Goal: Transaction & Acquisition: Purchase product/service

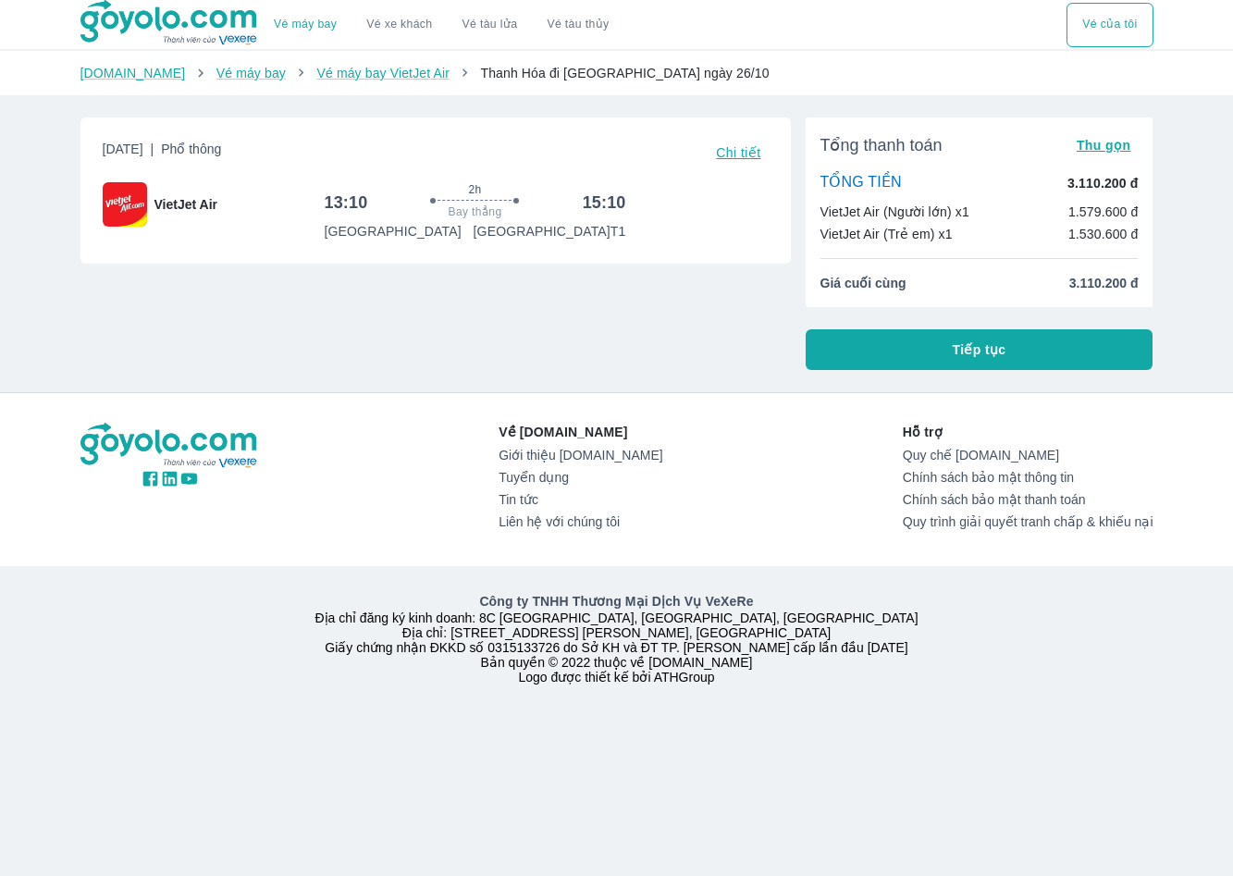
click at [882, 345] on button "Tiếp tục" at bounding box center [980, 349] width 348 height 41
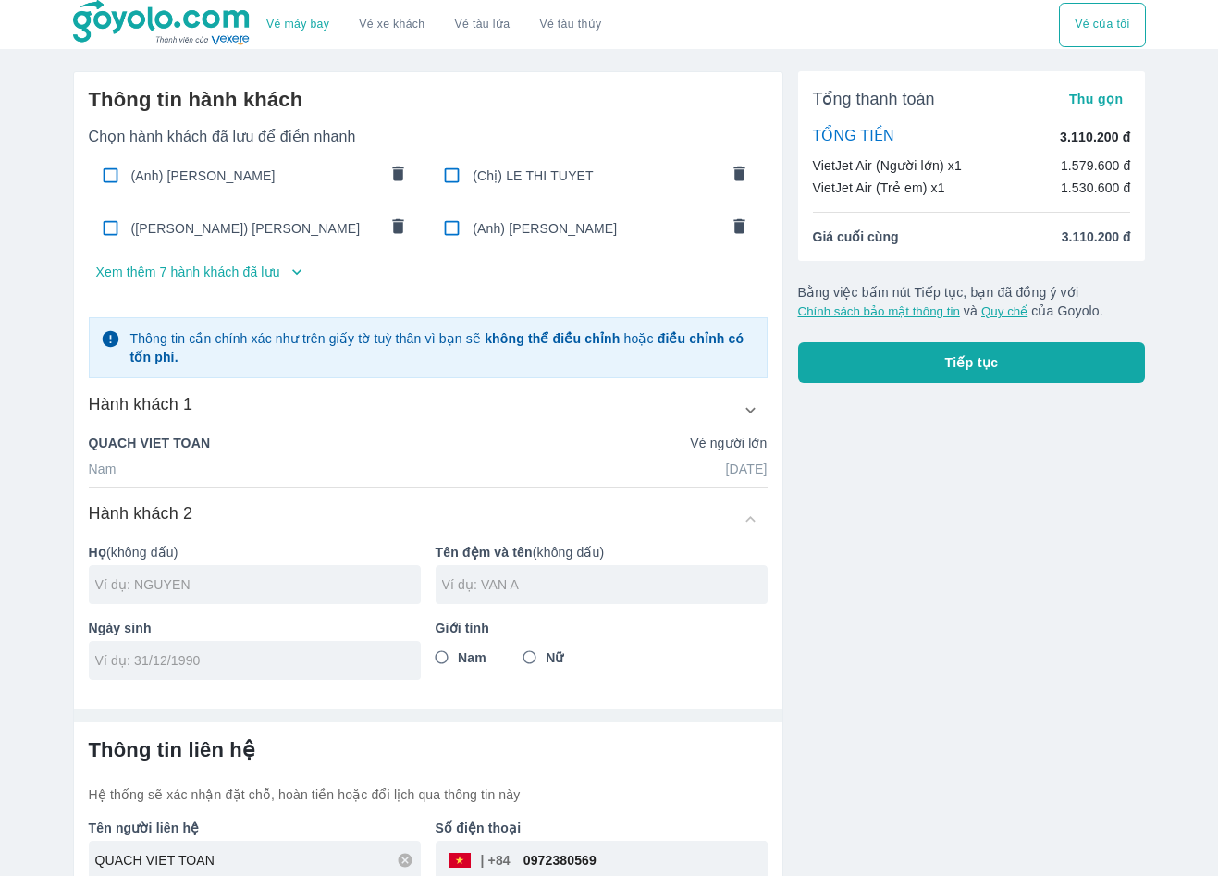
scroll to position [96, 0]
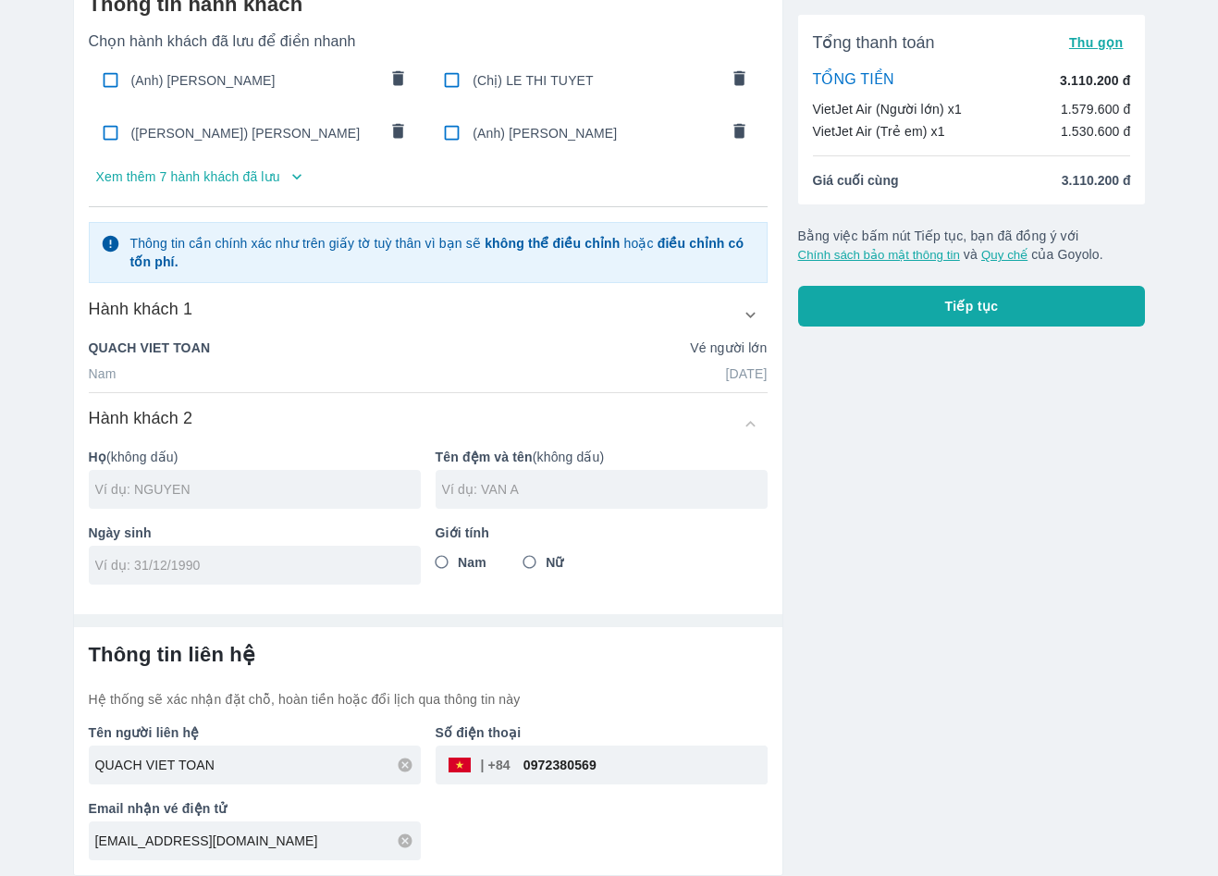
click at [747, 317] on icon "button" at bounding box center [750, 314] width 19 height 19
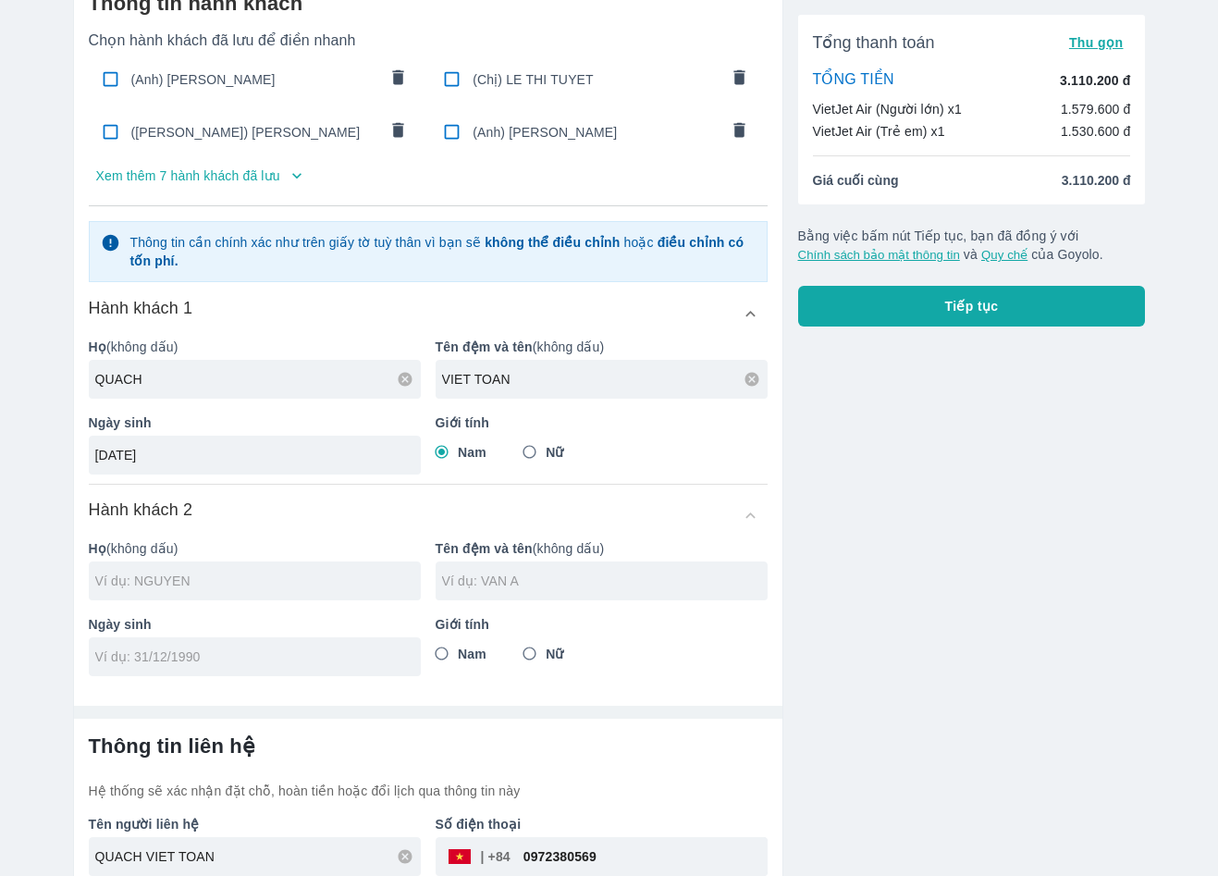
click at [411, 381] on icon at bounding box center [406, 379] width 14 height 14
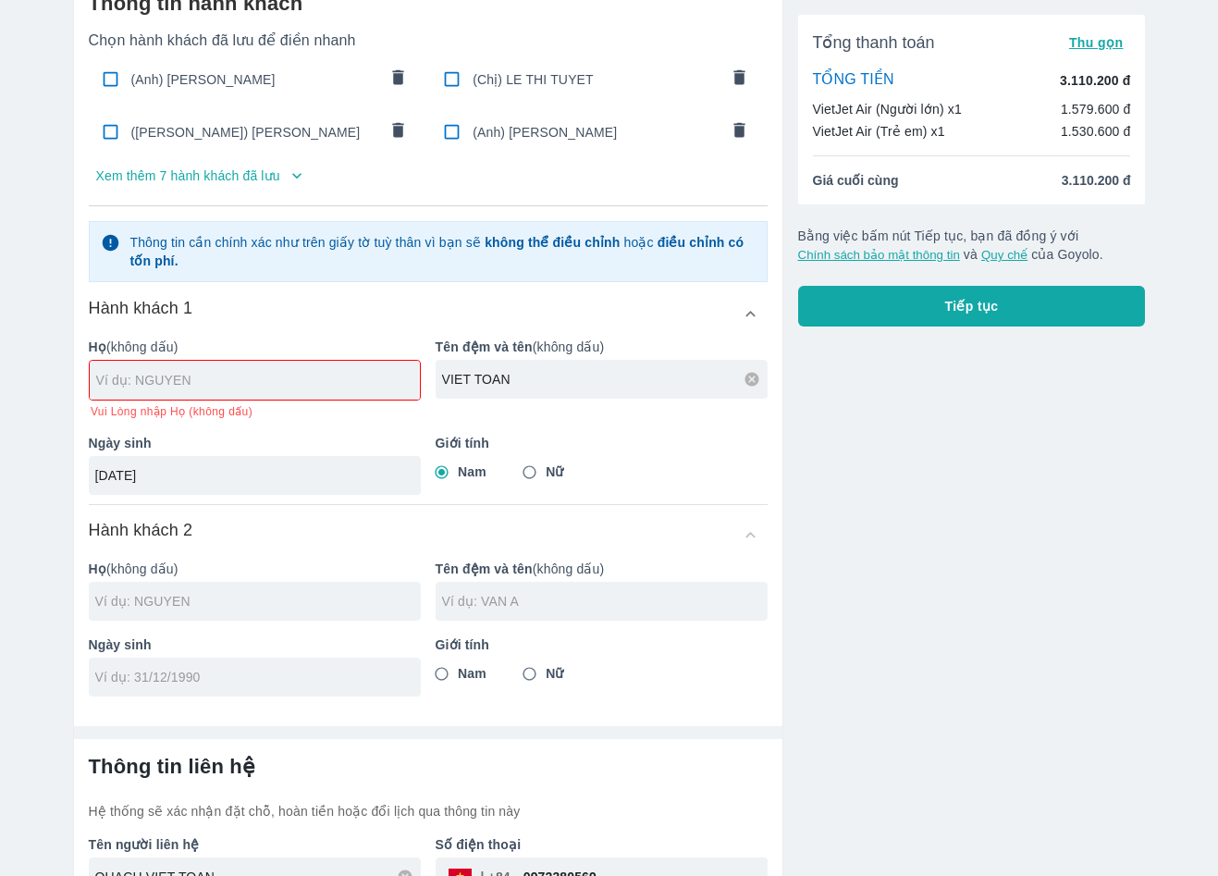
click at [747, 381] on icon at bounding box center [753, 379] width 14 height 14
drag, startPoint x: 396, startPoint y: 463, endPoint x: -17, endPoint y: 473, distance: 412.7
click at [0, 473] on html "Vé máy bay Vé xe khách Vé tàu lửa Vé tàu thủy Vé của tôi Thông tin hành khách C…" at bounding box center [609, 342] width 1218 height 876
click at [265, 471] on input "[DATE]" at bounding box center [248, 475] width 307 height 19
drag, startPoint x: 265, startPoint y: 471, endPoint x: 48, endPoint y: 471, distance: 216.5
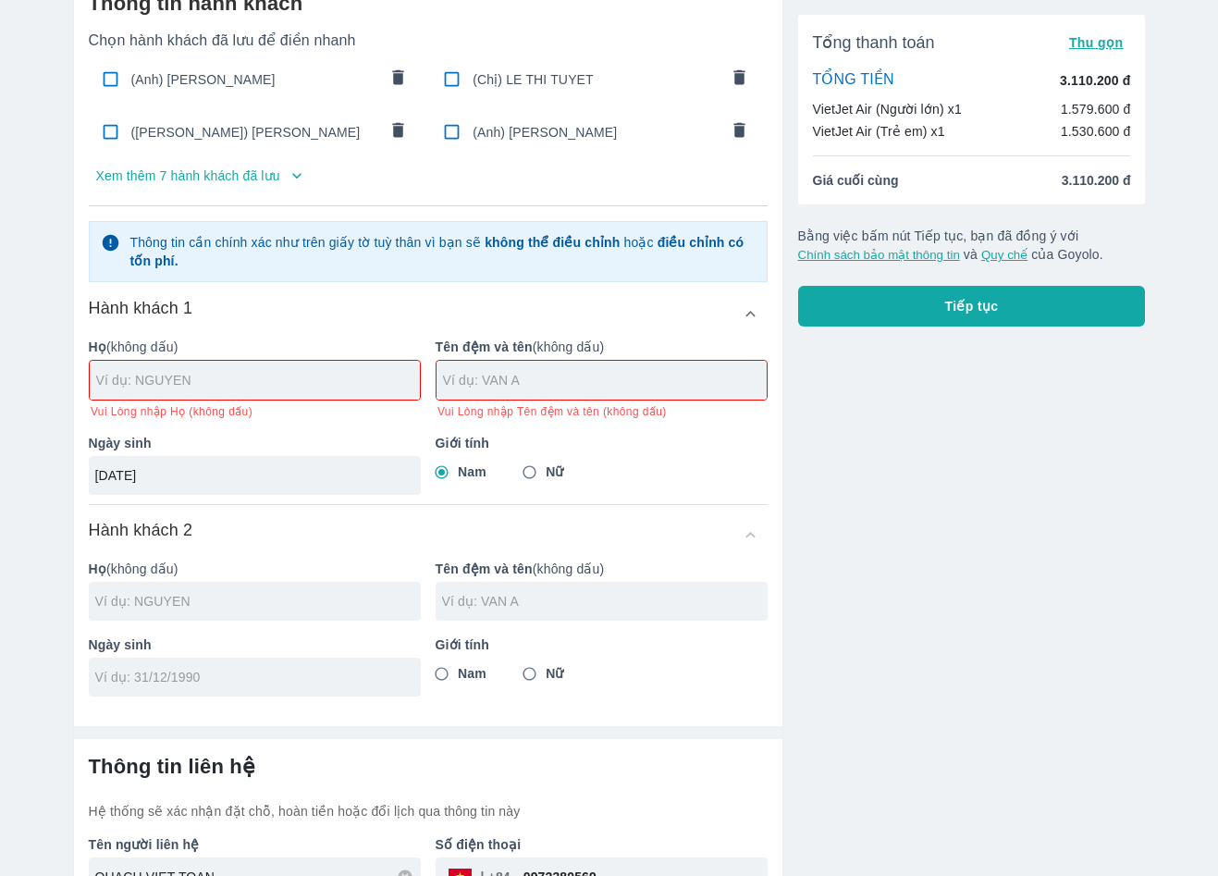
click at [48, 471] on div "Vé máy bay Vé xe khách Vé tàu lửa Vé tàu thủy Vé của tôi Thông tin hành khách C…" at bounding box center [609, 446] width 1218 height 1084
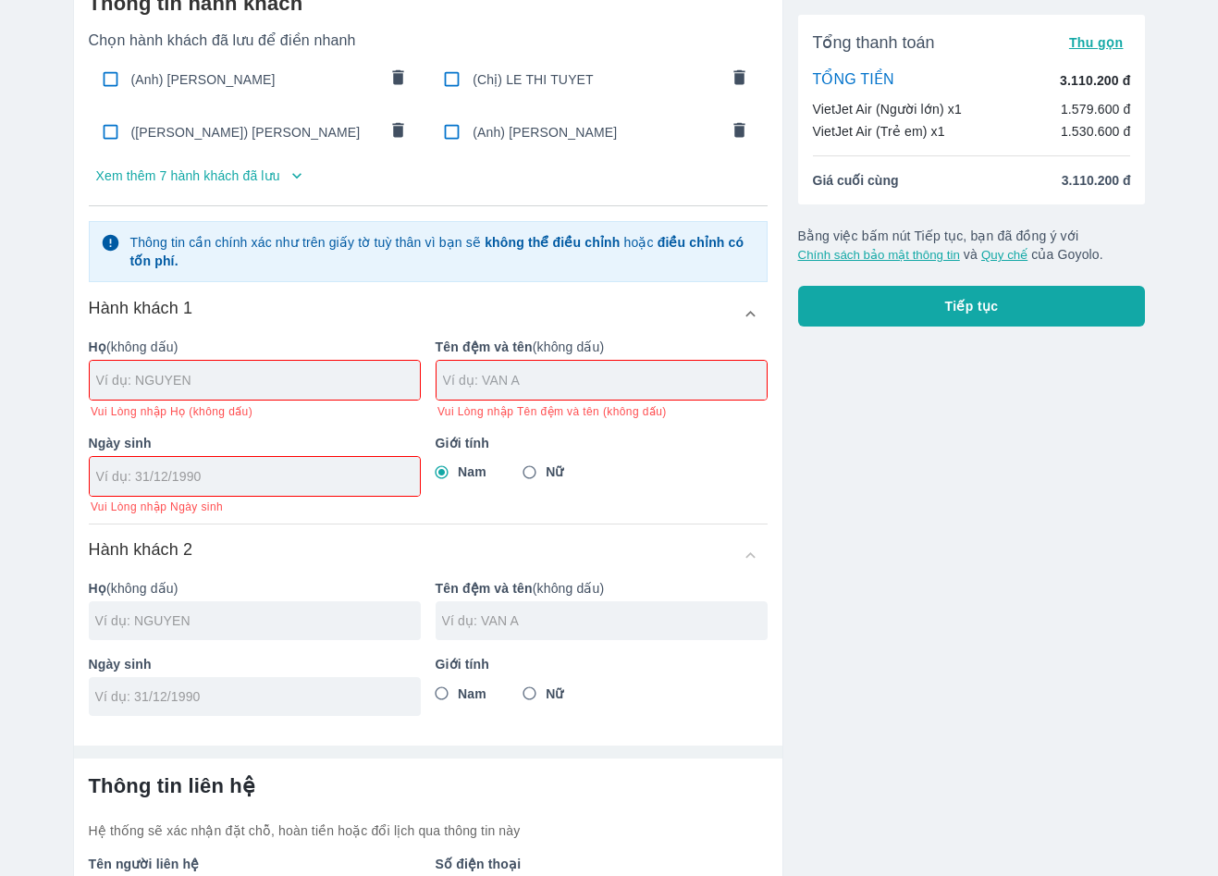
paste input "[PERSON_NAME]"
click at [447, 389] on input "[PERSON_NAME]" at bounding box center [605, 380] width 324 height 19
type input "[PERSON_NAME]"
click at [530, 470] on input "Nữ" at bounding box center [529, 472] width 33 height 33
radio input "true"
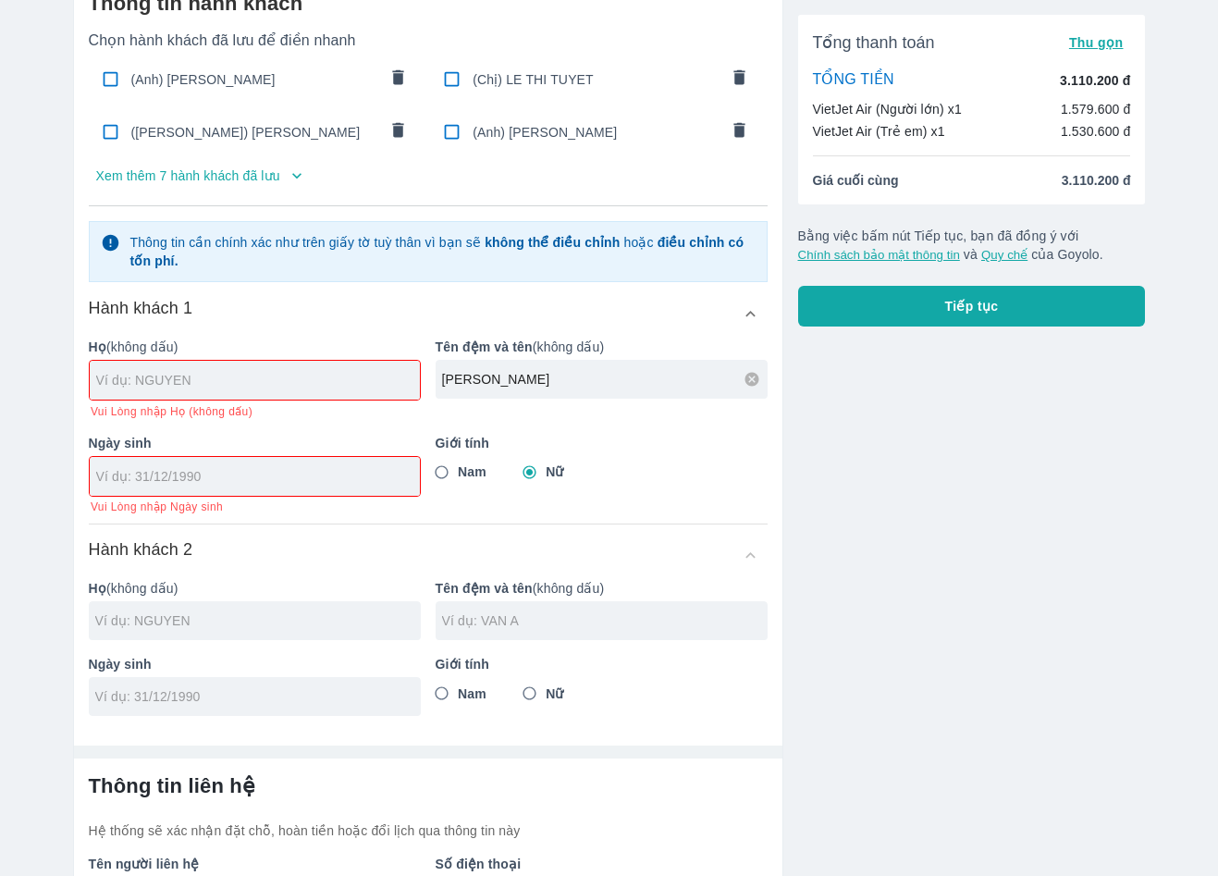
drag, startPoint x: 237, startPoint y: 367, endPoint x: 154, endPoint y: 364, distance: 83.3
click at [158, 351] on p "Họ (không dấu)" at bounding box center [255, 347] width 332 height 19
paste input "[PERSON_NAME]"
type input "[PERSON_NAME]"
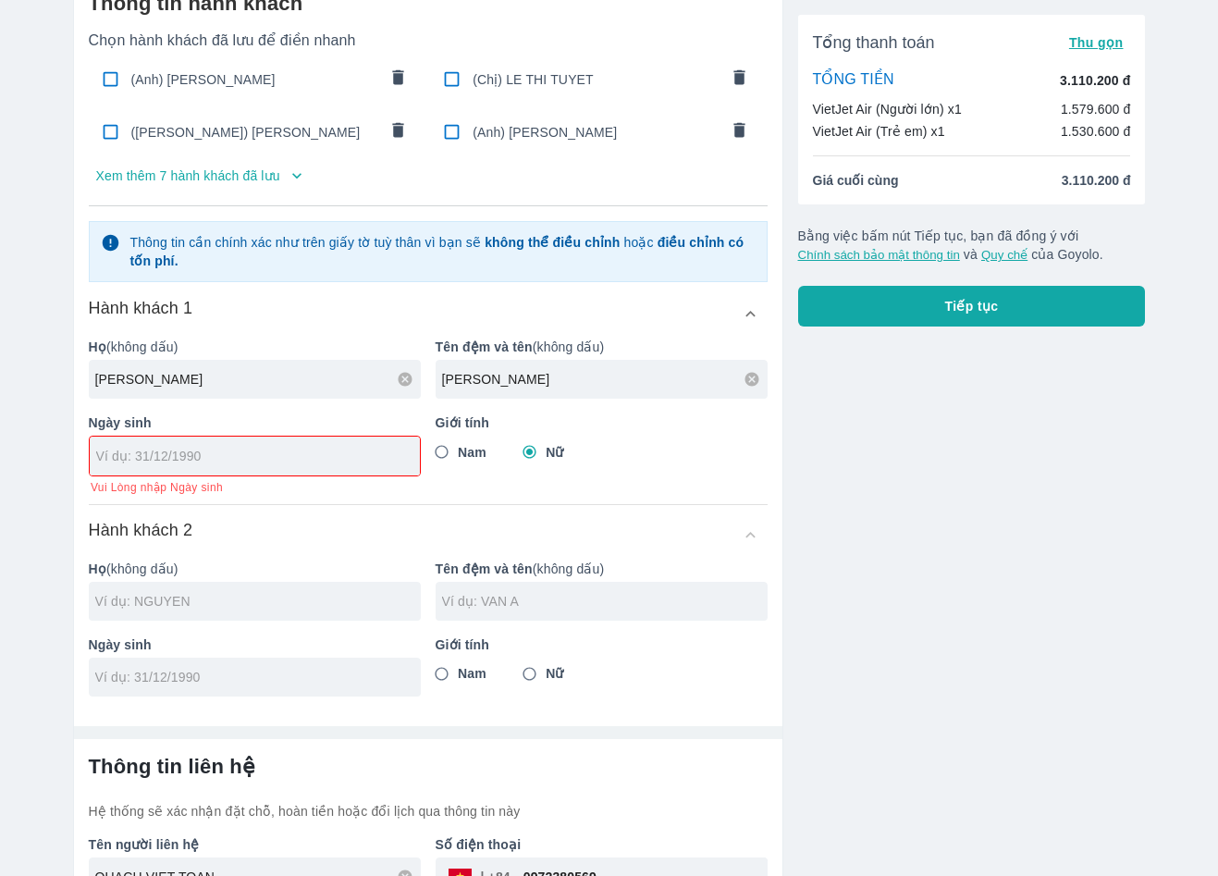
click at [230, 480] on div "Ngày sinh Vui Lòng nhập Ngày sinh" at bounding box center [247, 447] width 347 height 96
paste input "[DATE]"
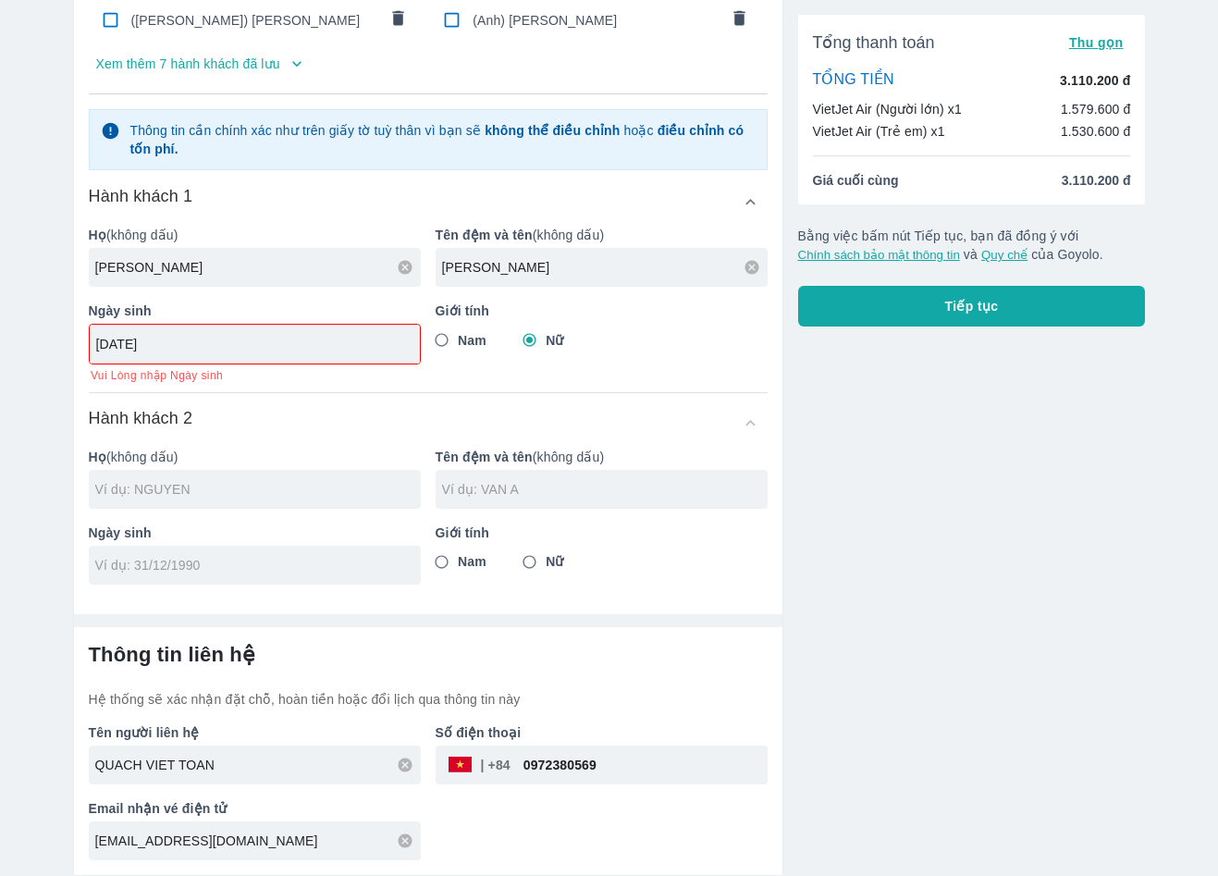
type input "[DATE]"
click at [557, 566] on span "Nữ" at bounding box center [555, 561] width 18 height 19
click at [547, 566] on input "Nữ" at bounding box center [529, 562] width 33 height 33
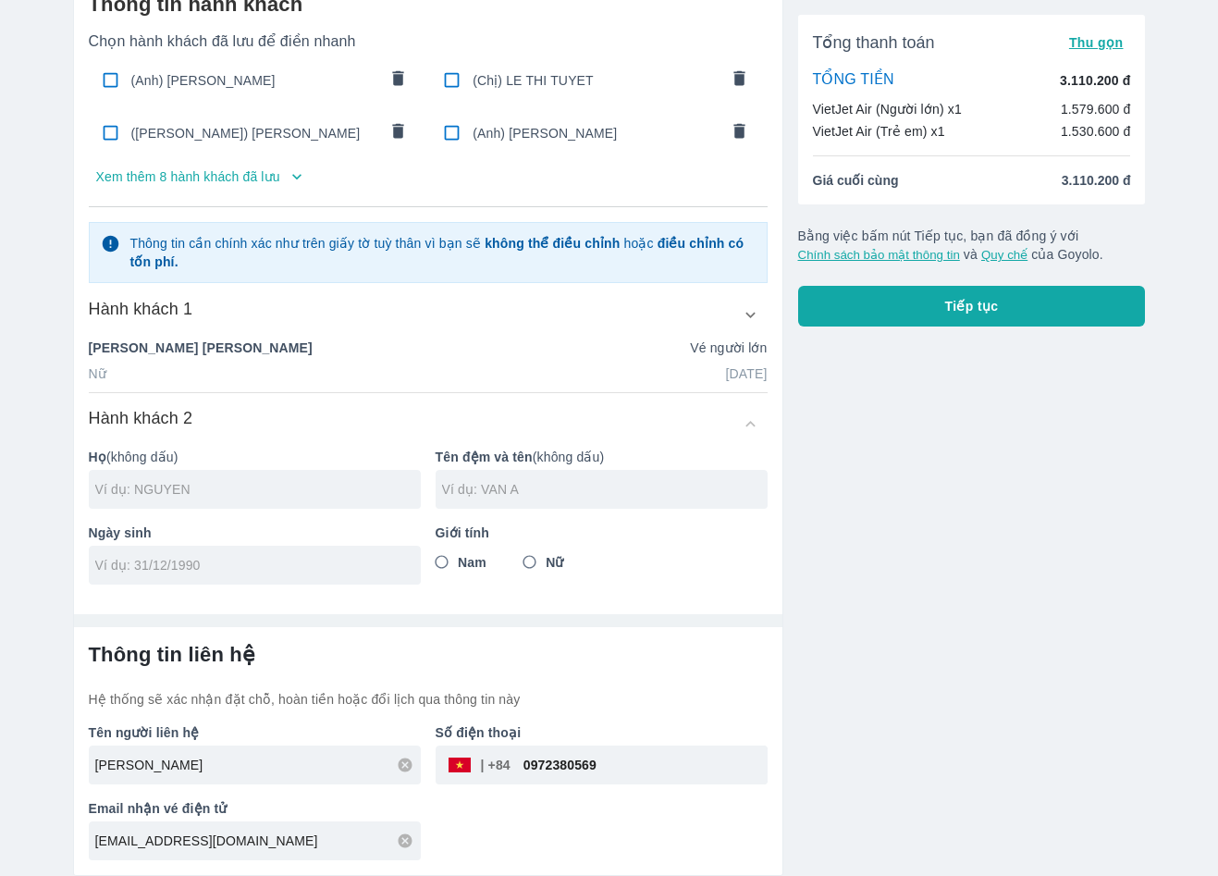
radio input "false"
type input "[PERSON_NAME]"
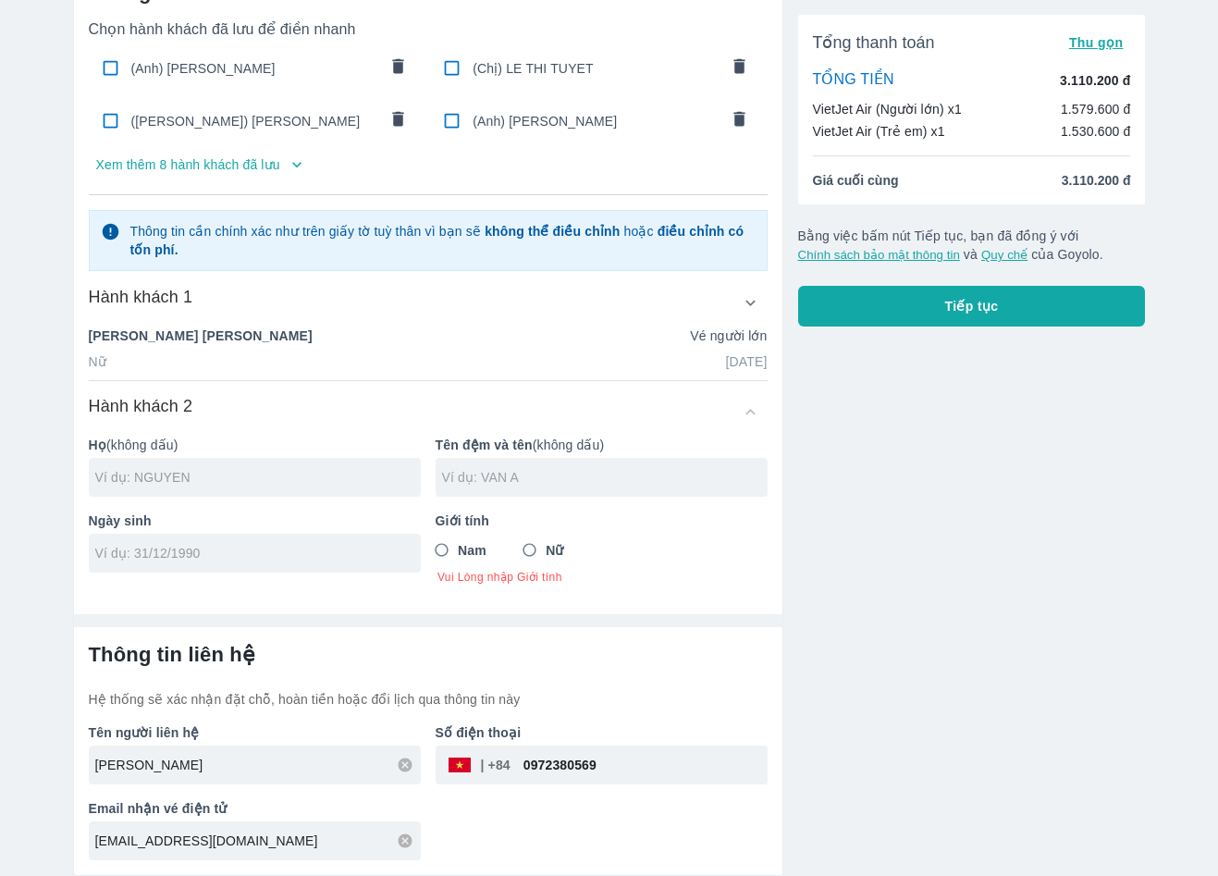
paste input "NHU Y"
type input "NHU Y"
paste input "NGUY"
type input "NGUY"
paste input "[DATE]"
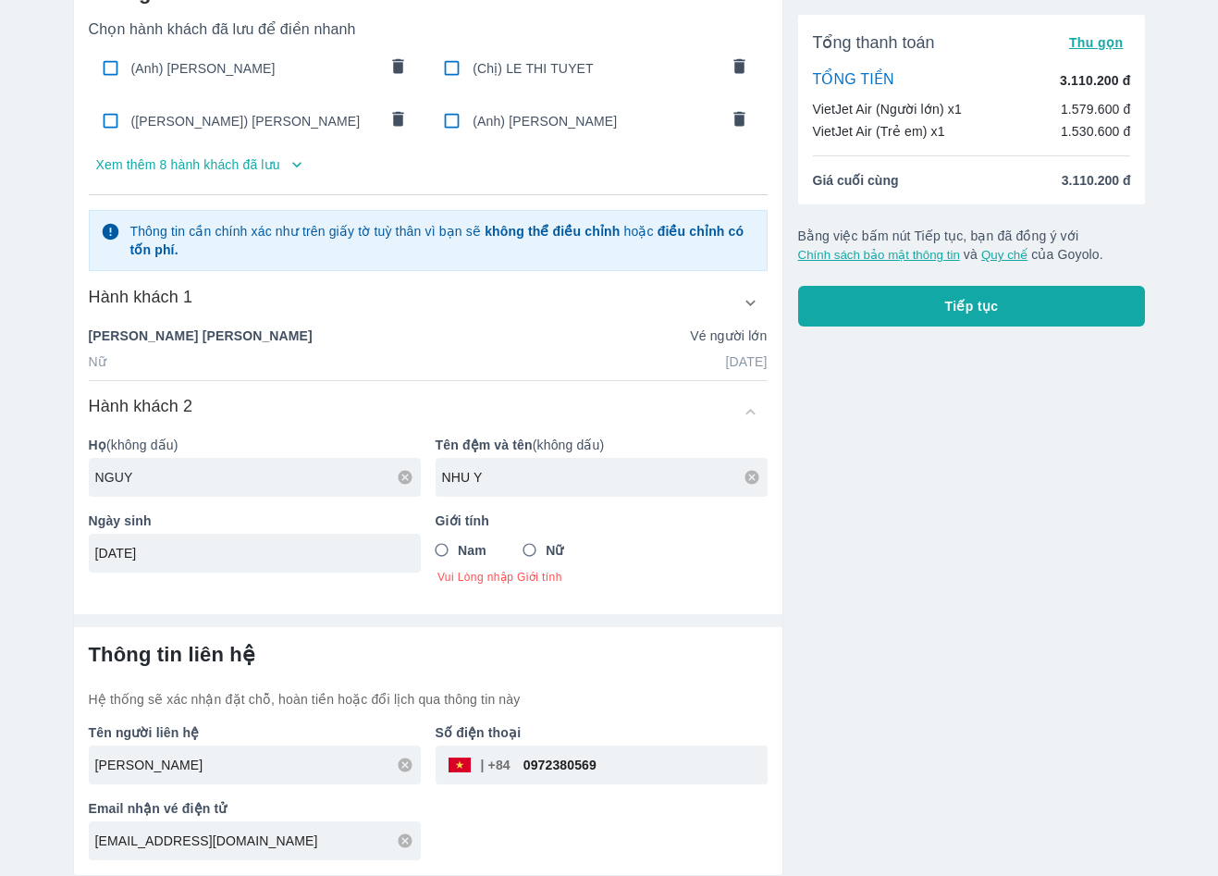
type input "[DATE]"
click at [219, 475] on input "NGUY" at bounding box center [258, 477] width 326 height 19
type input "NGUY"
drag, startPoint x: 633, startPoint y: 759, endPoint x: 511, endPoint y: 759, distance: 122.1
click at [511, 759] on div "​ 0972380569" at bounding box center [602, 765] width 332 height 39
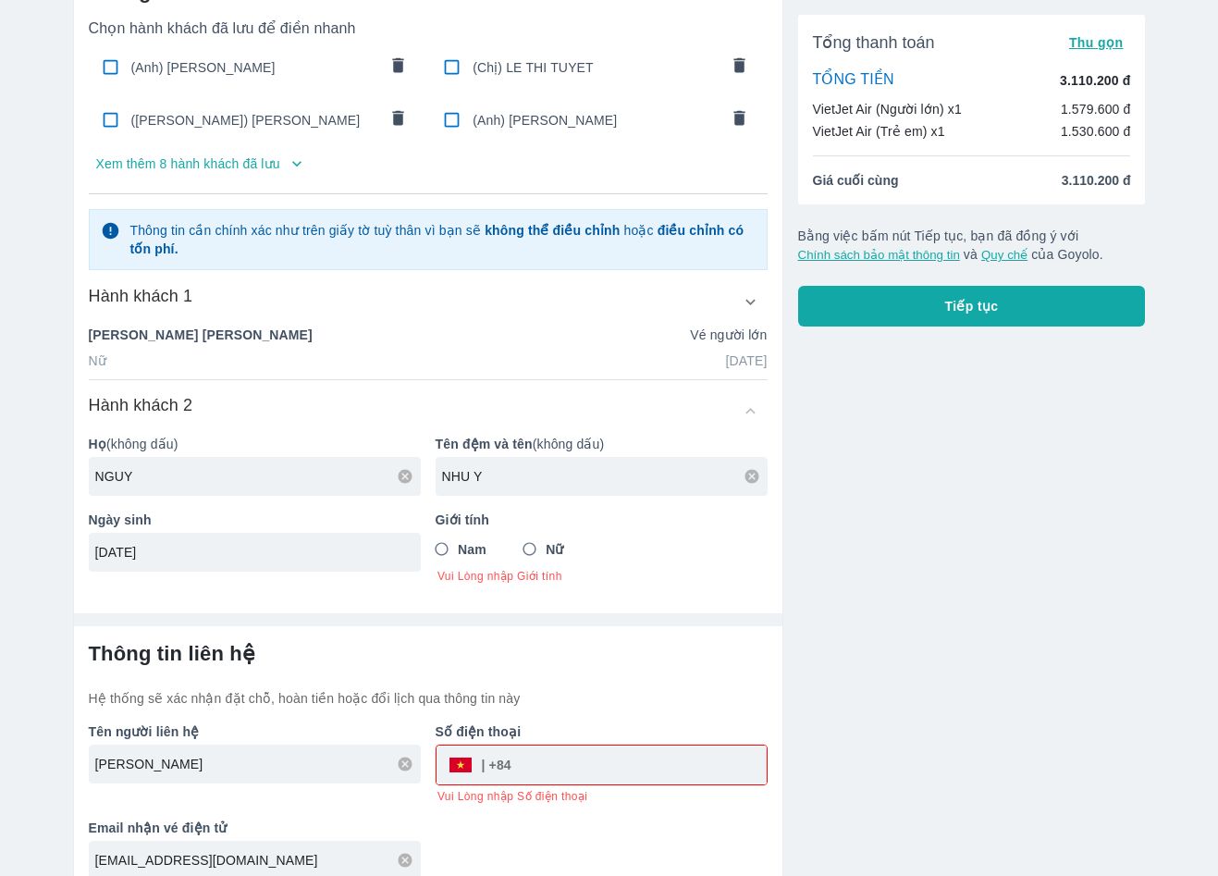
drag, startPoint x: 353, startPoint y: 846, endPoint x: 62, endPoint y: 857, distance: 291.6
click at [62, 857] on div "Thông tin hành khách Chọn hành khách đã lưu để điền nhanh ([PERSON_NAME]) [PERS…" at bounding box center [420, 421] width 725 height 947
drag, startPoint x: 285, startPoint y: 766, endPoint x: -23, endPoint y: 758, distance: 308.1
click at [0, 758] on html "Vé máy bay Vé xe khách Vé tàu lửa Vé tàu thủy Vé của tôi Thông tin hành khách C…" at bounding box center [609, 330] width 1218 height 876
click at [638, 759] on input "tel" at bounding box center [639, 765] width 255 height 44
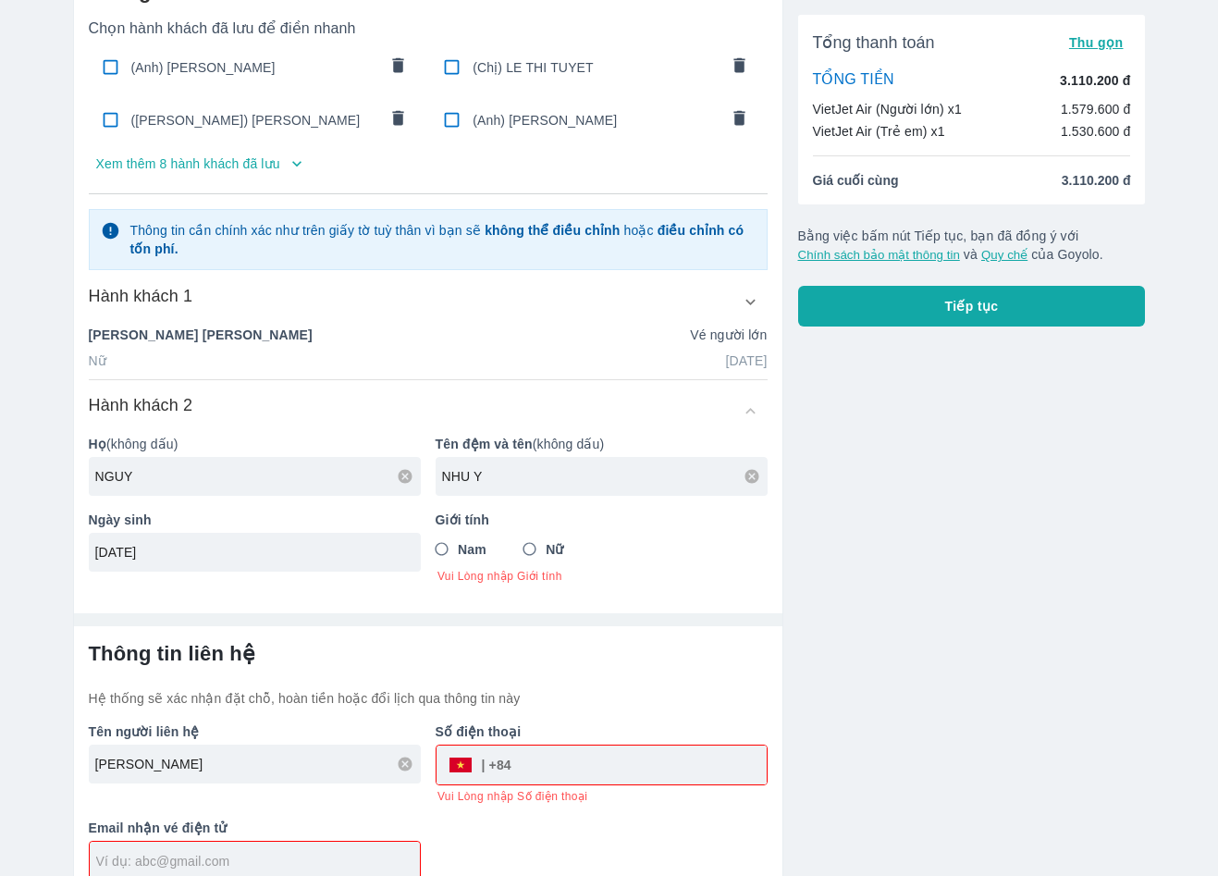
paste input "0902559106"
type input "0902559106"
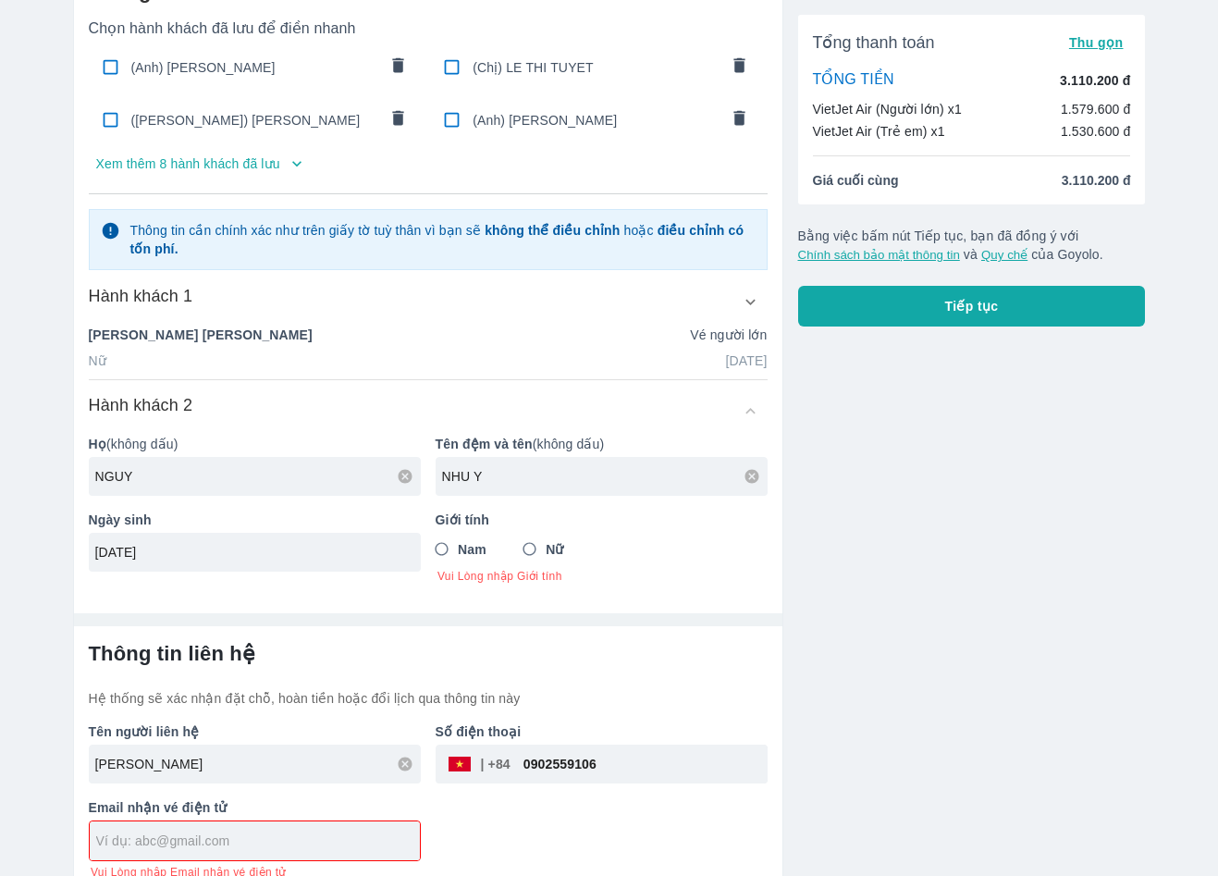
scroll to position [130, 0]
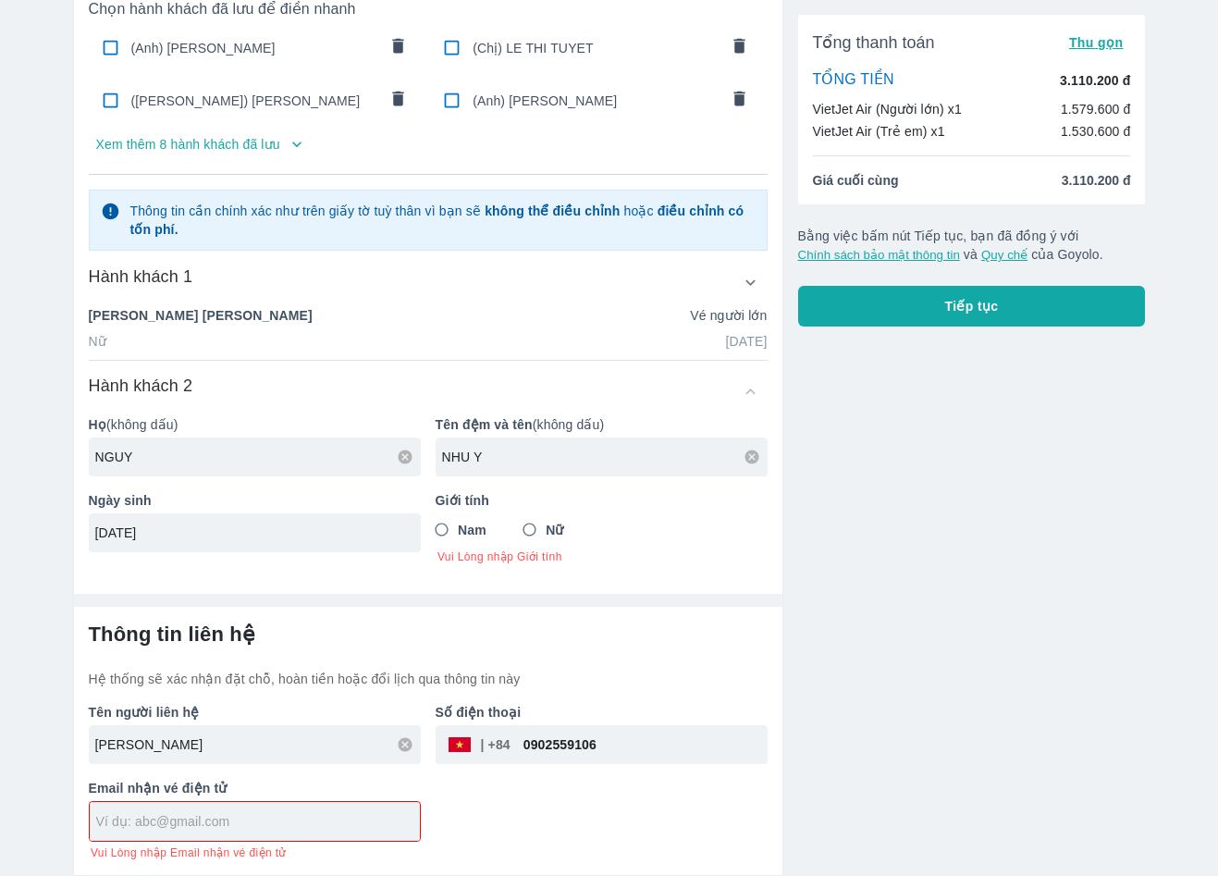
paste input "[EMAIL_ADDRESS][DOMAIN_NAME]"
type input "[EMAIL_ADDRESS][DOMAIN_NAME]"
click at [934, 299] on button "Tiếp tục" at bounding box center [972, 306] width 348 height 41
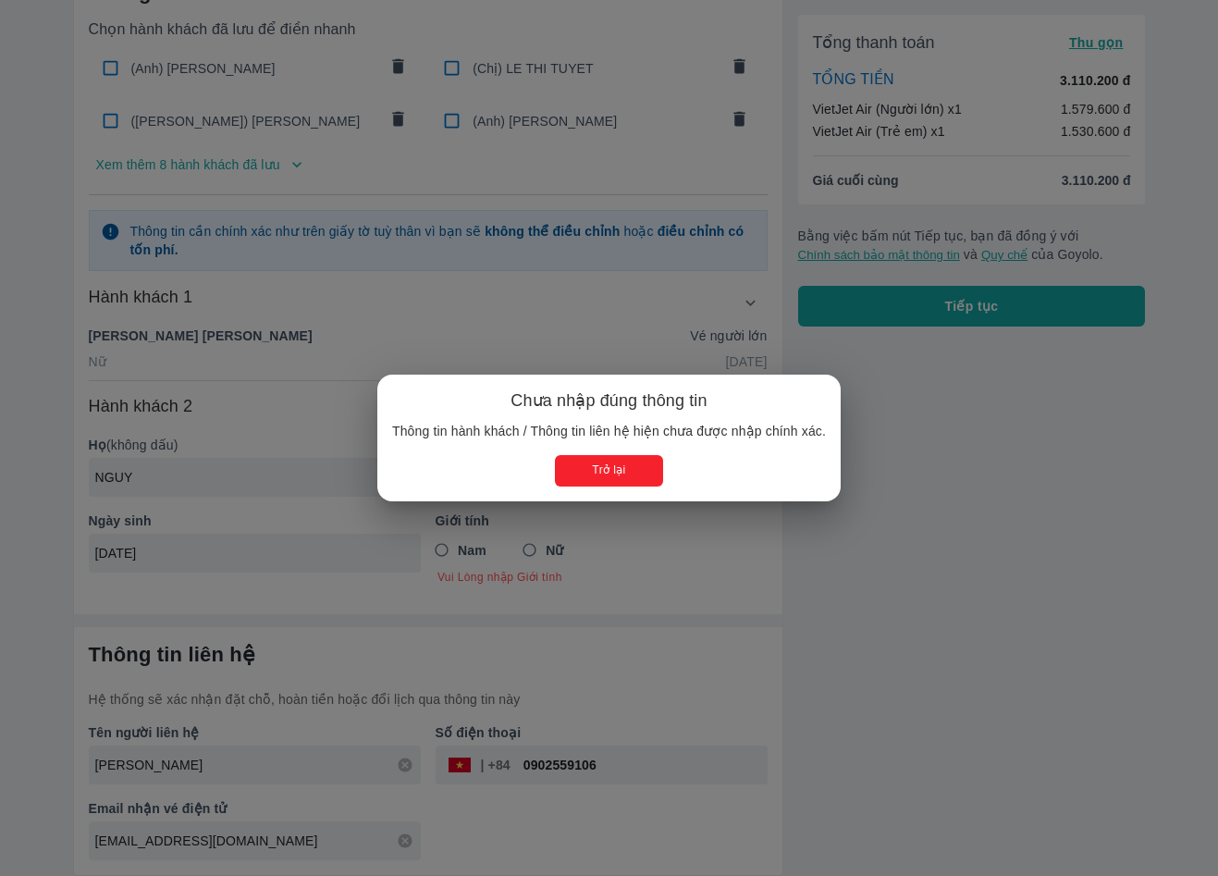
scroll to position [108, 0]
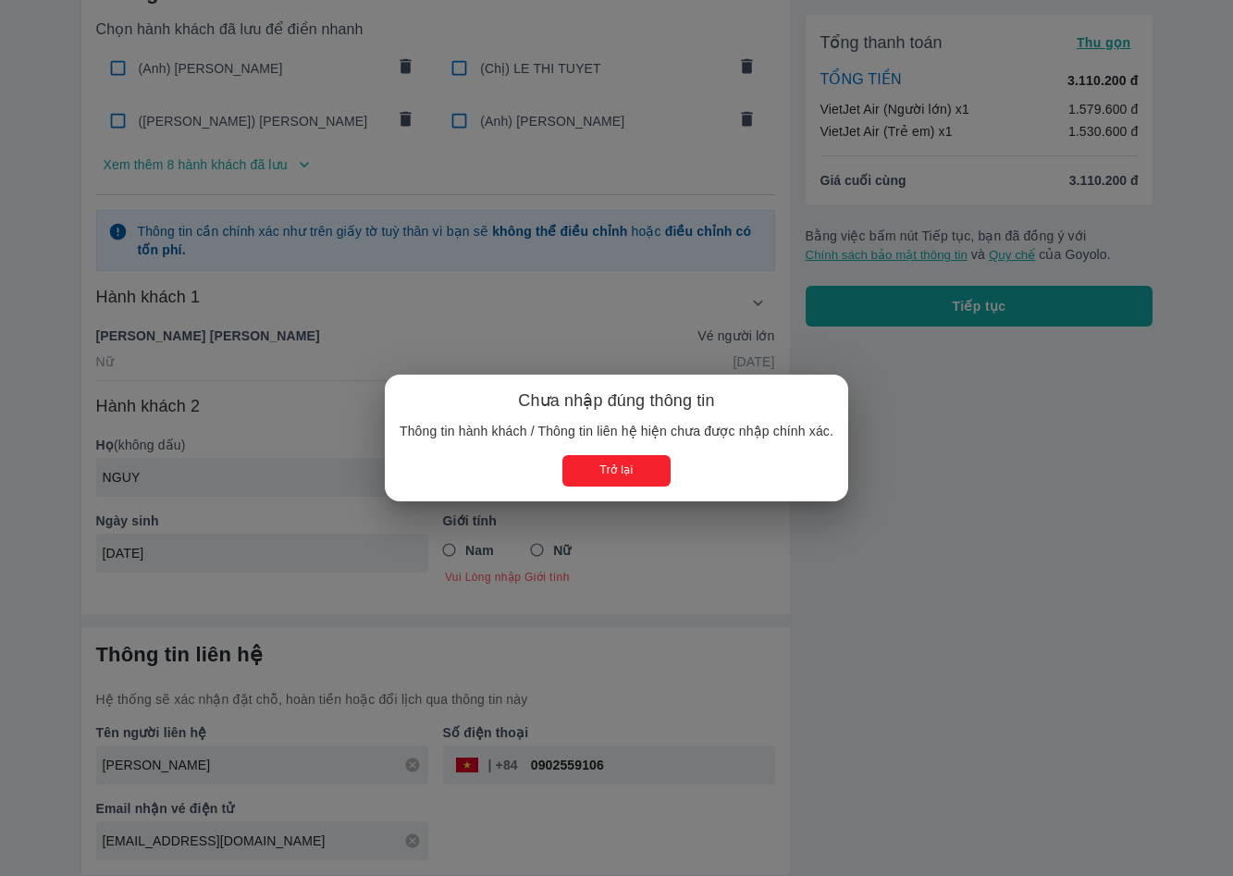
click at [602, 602] on div "Chưa nhập đúng thông tin Thông tin hành khách / Thông tin liên hệ hiện chưa đượ…" at bounding box center [616, 438] width 1233 height 876
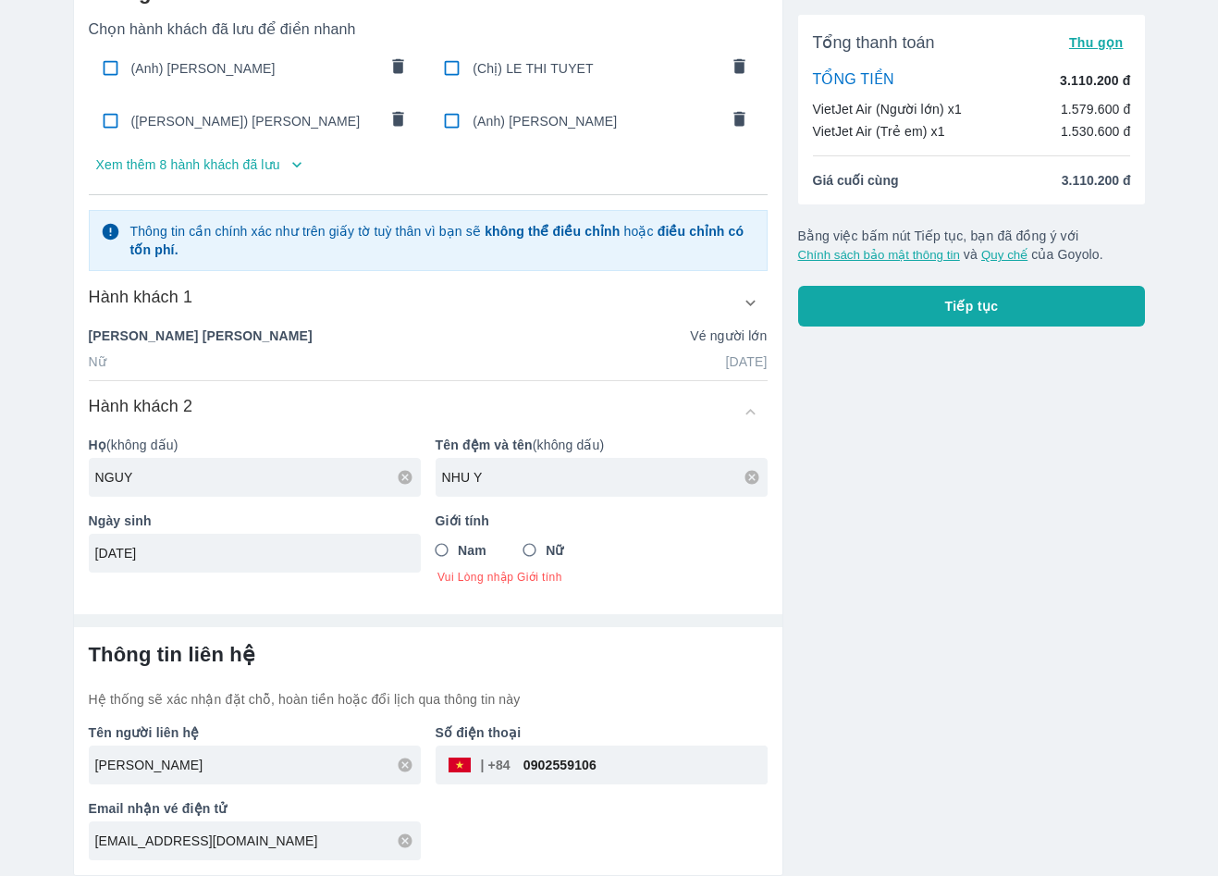
click at [530, 549] on input "Nữ" at bounding box center [529, 550] width 33 height 33
radio input "true"
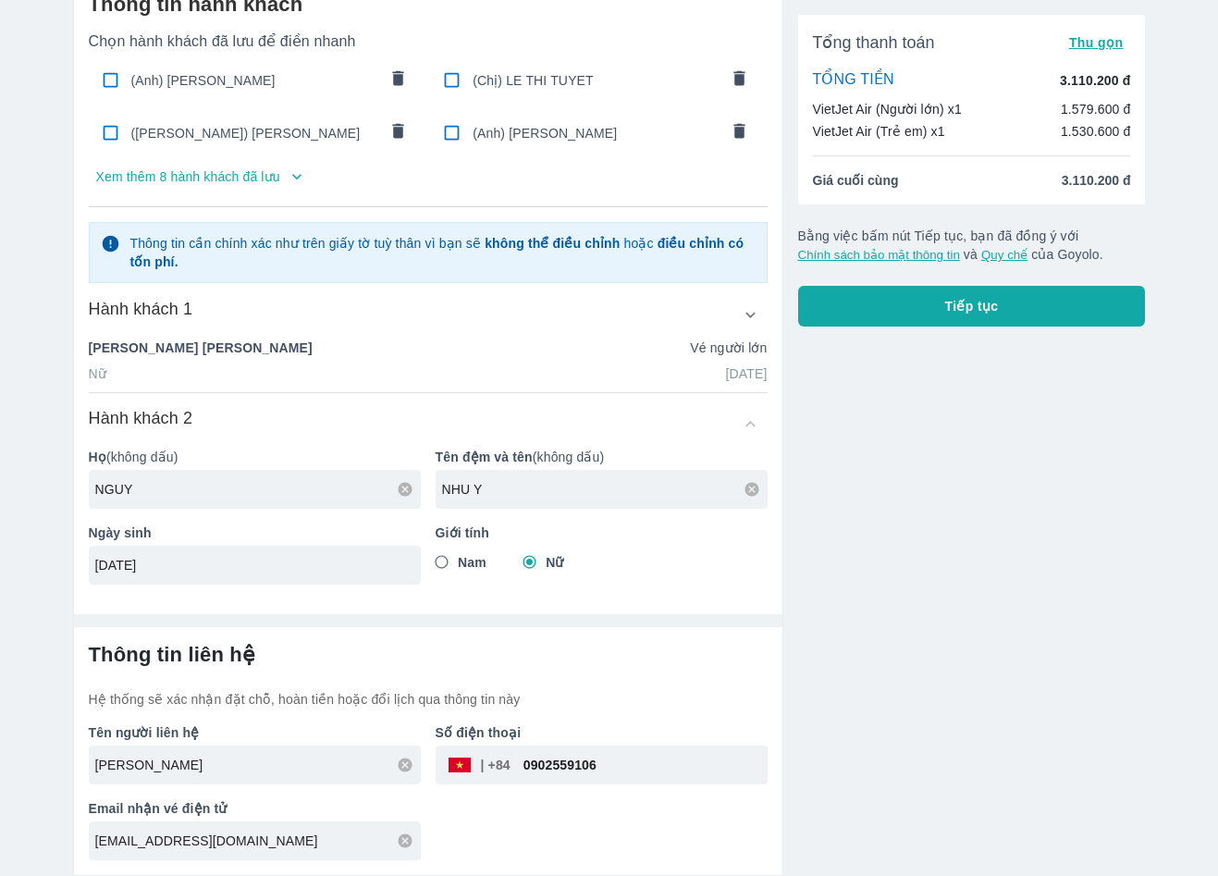
scroll to position [96, 0]
click at [921, 327] on div "Tổng thanh toán Thu gọn TỔNG TIỀN 3.110.200 đ VietJet Air (Người lớn) x1 1.579.…" at bounding box center [965, 418] width 363 height 915
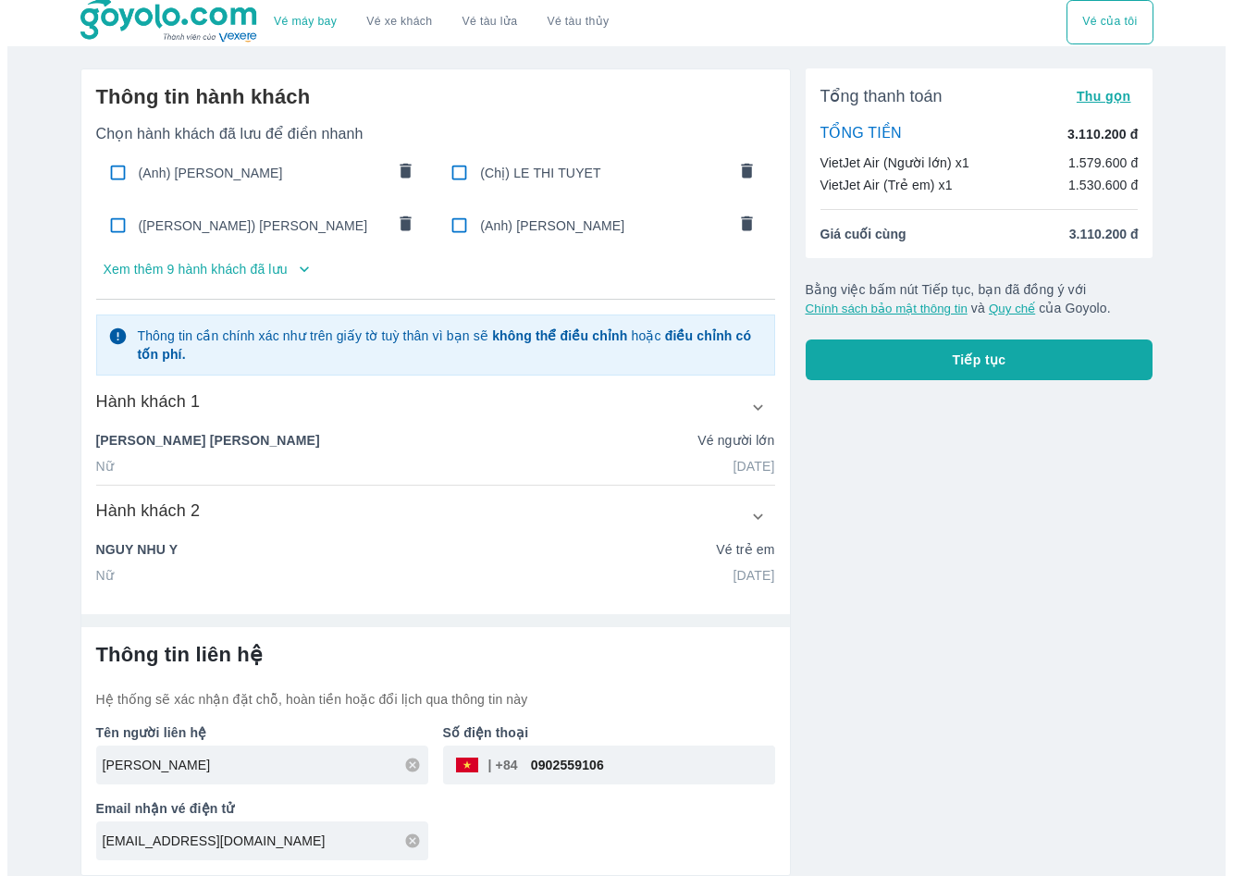
scroll to position [4, 0]
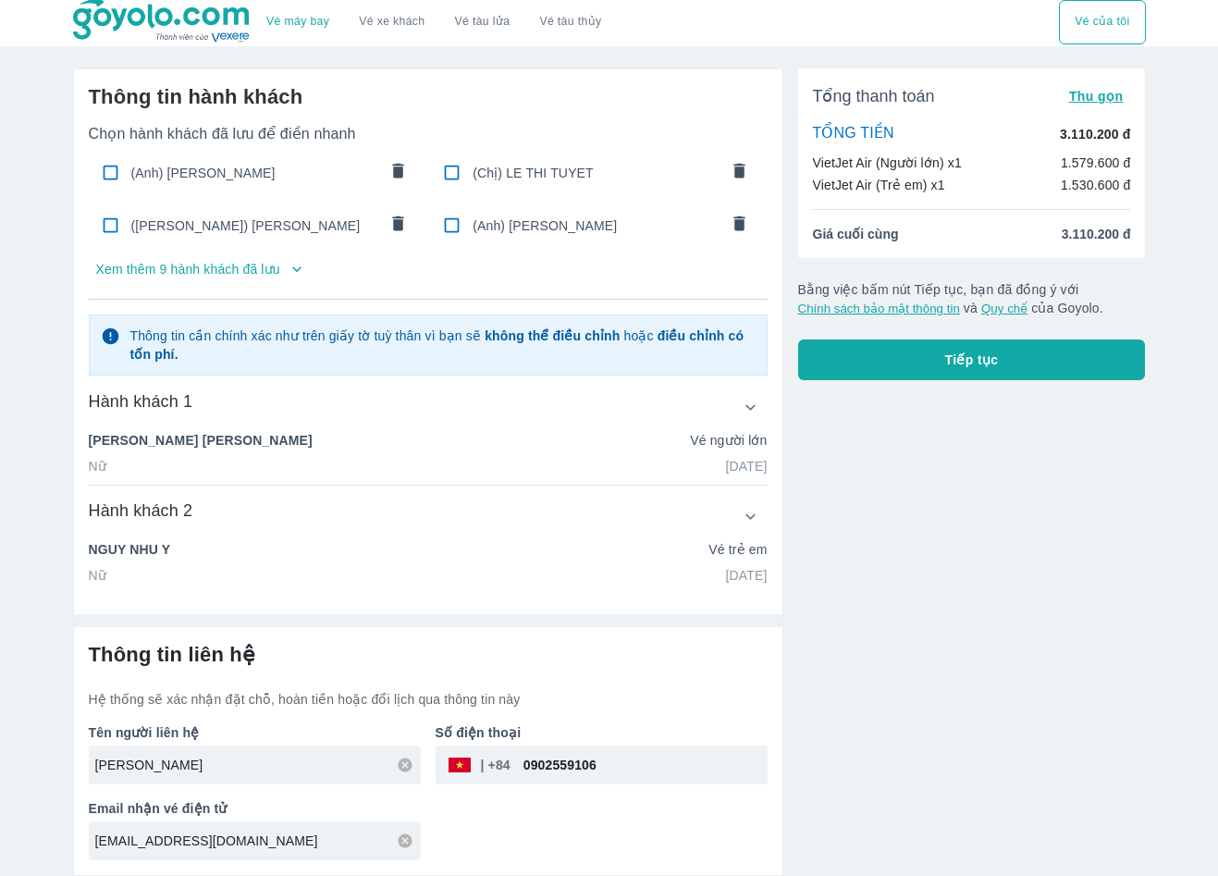
click at [919, 355] on button "Tiếp tục" at bounding box center [972, 359] width 348 height 41
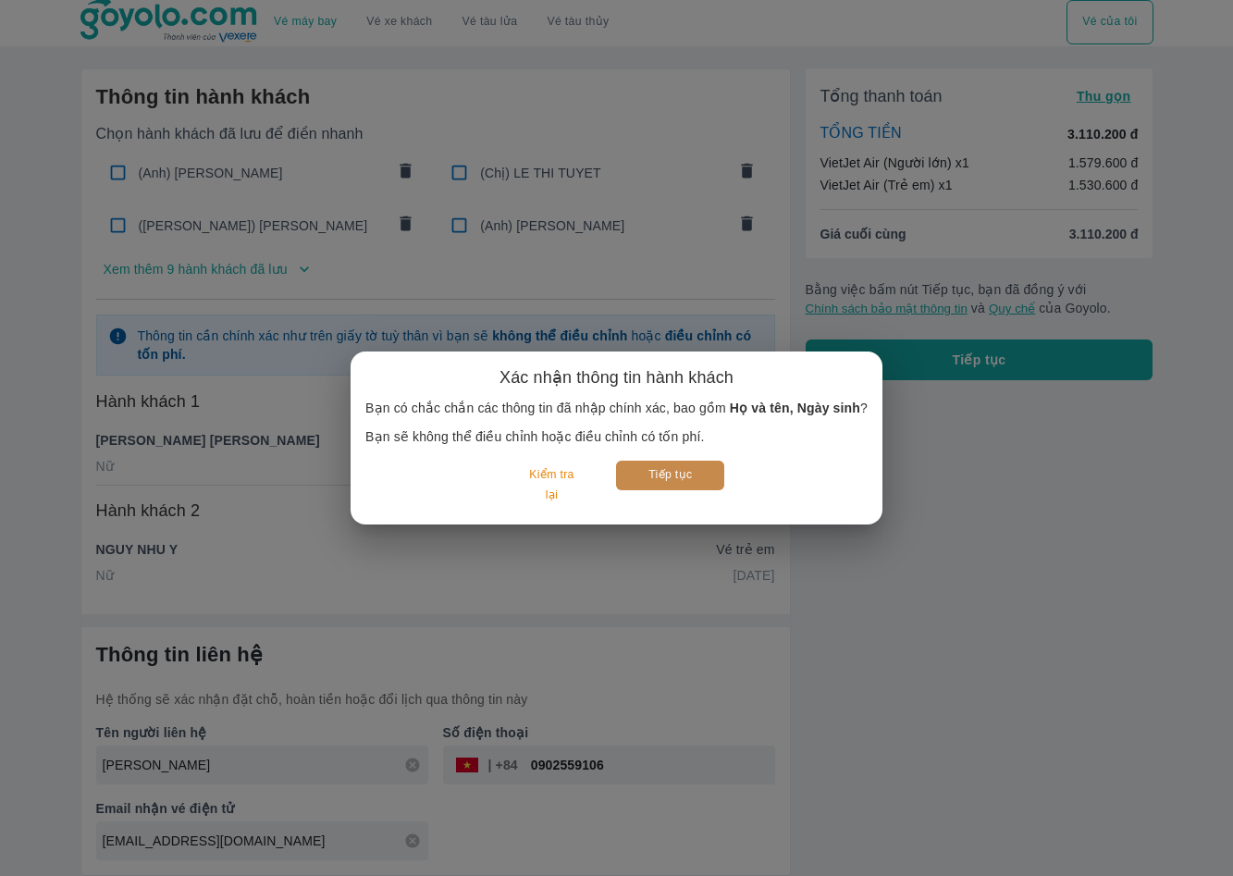
click at [660, 477] on button "Tiếp tục" at bounding box center [670, 475] width 108 height 29
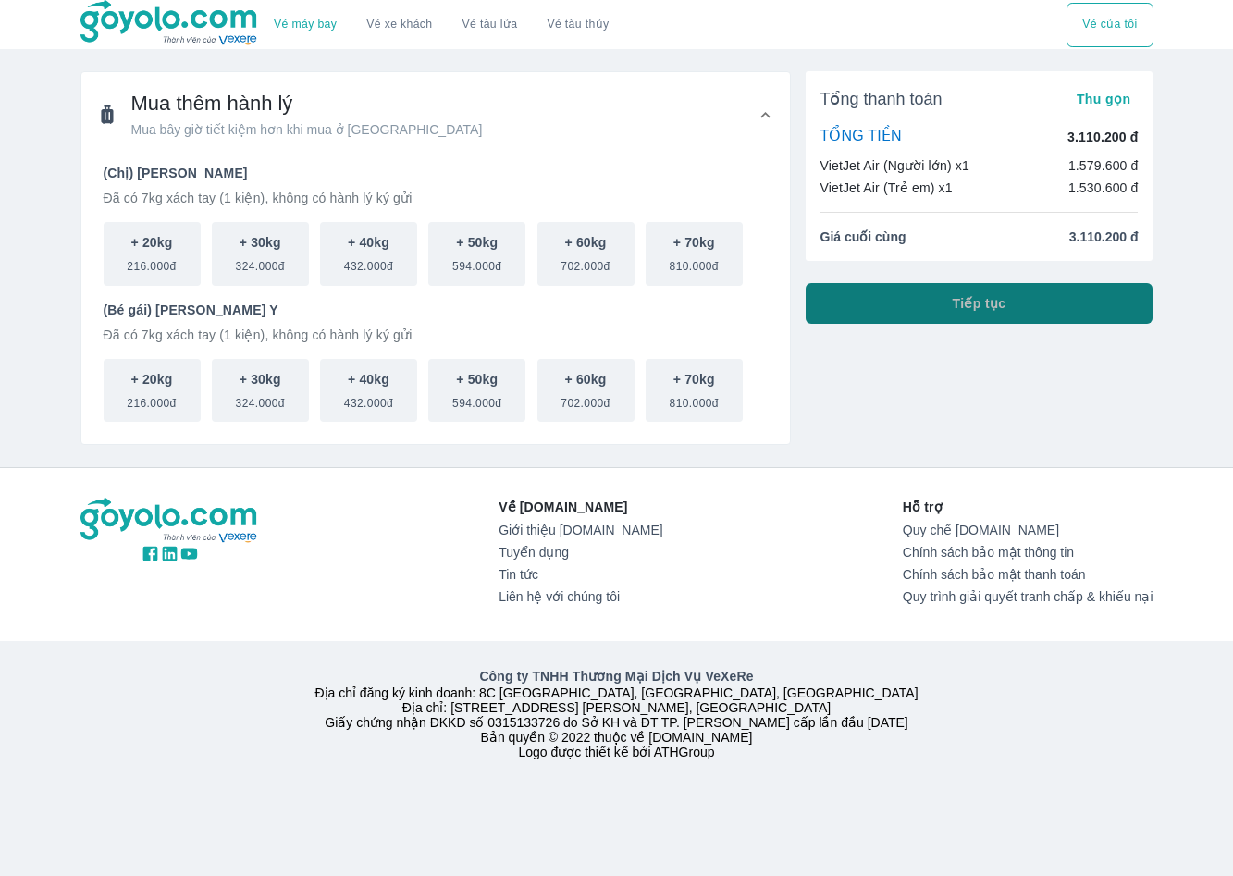
click at [922, 303] on button "Tiếp tục" at bounding box center [980, 303] width 348 height 41
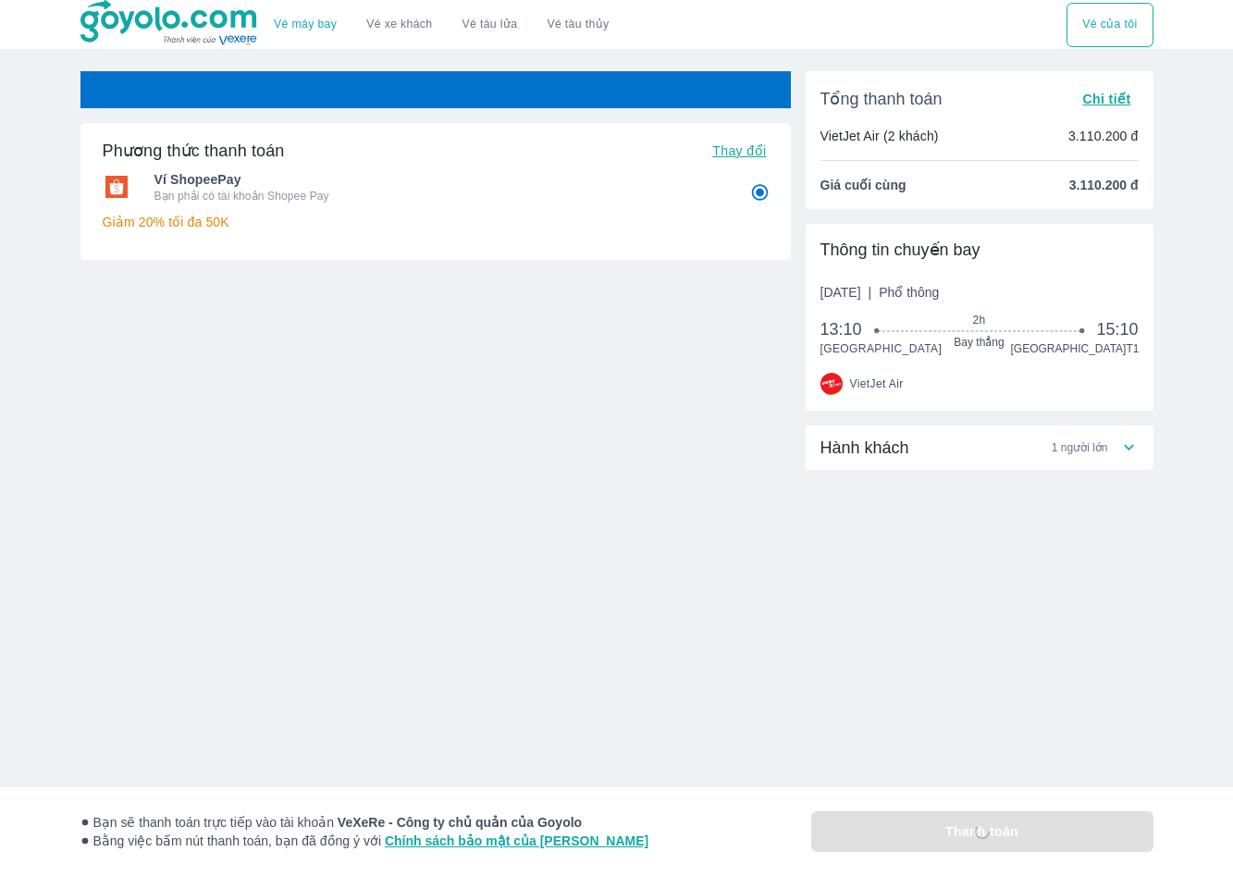
radio input "false"
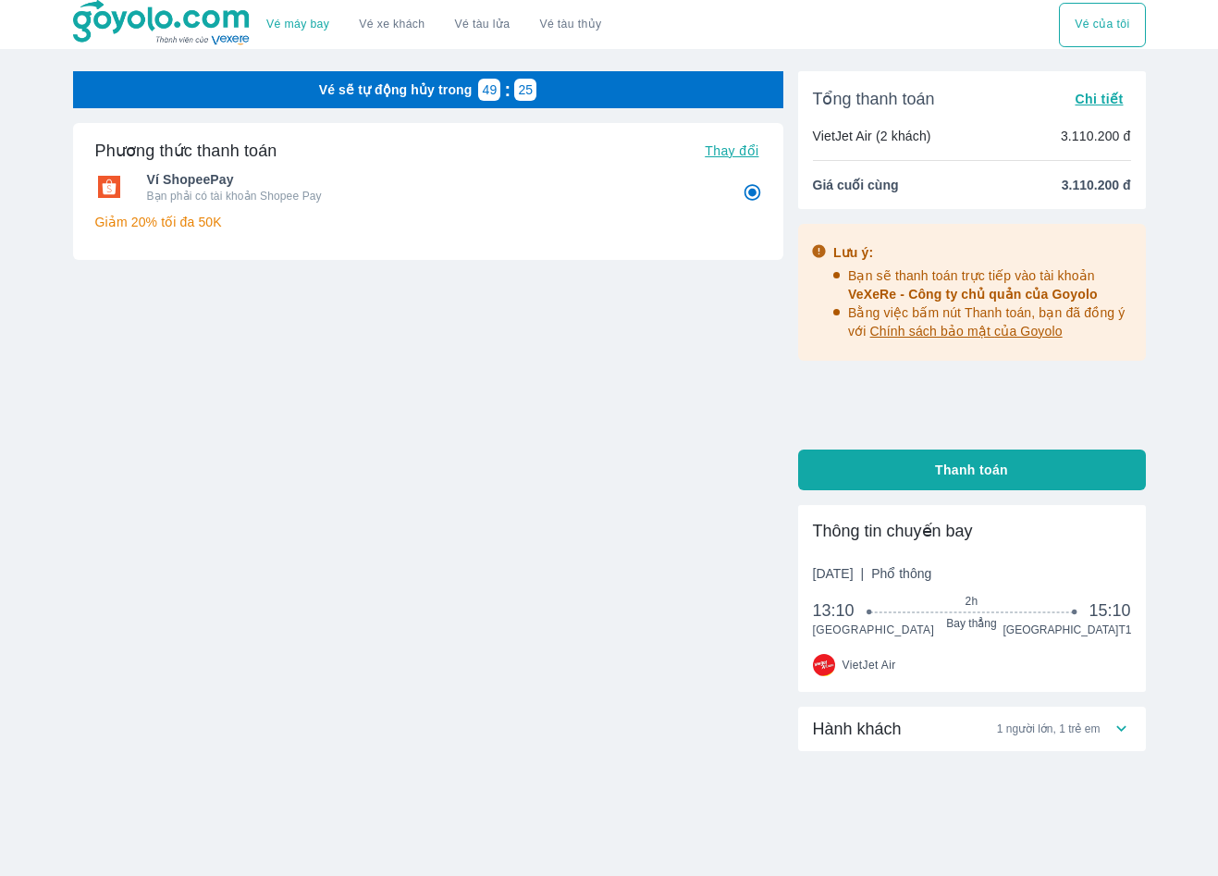
click at [952, 471] on span "Thanh toán" at bounding box center [971, 470] width 73 height 19
radio input "false"
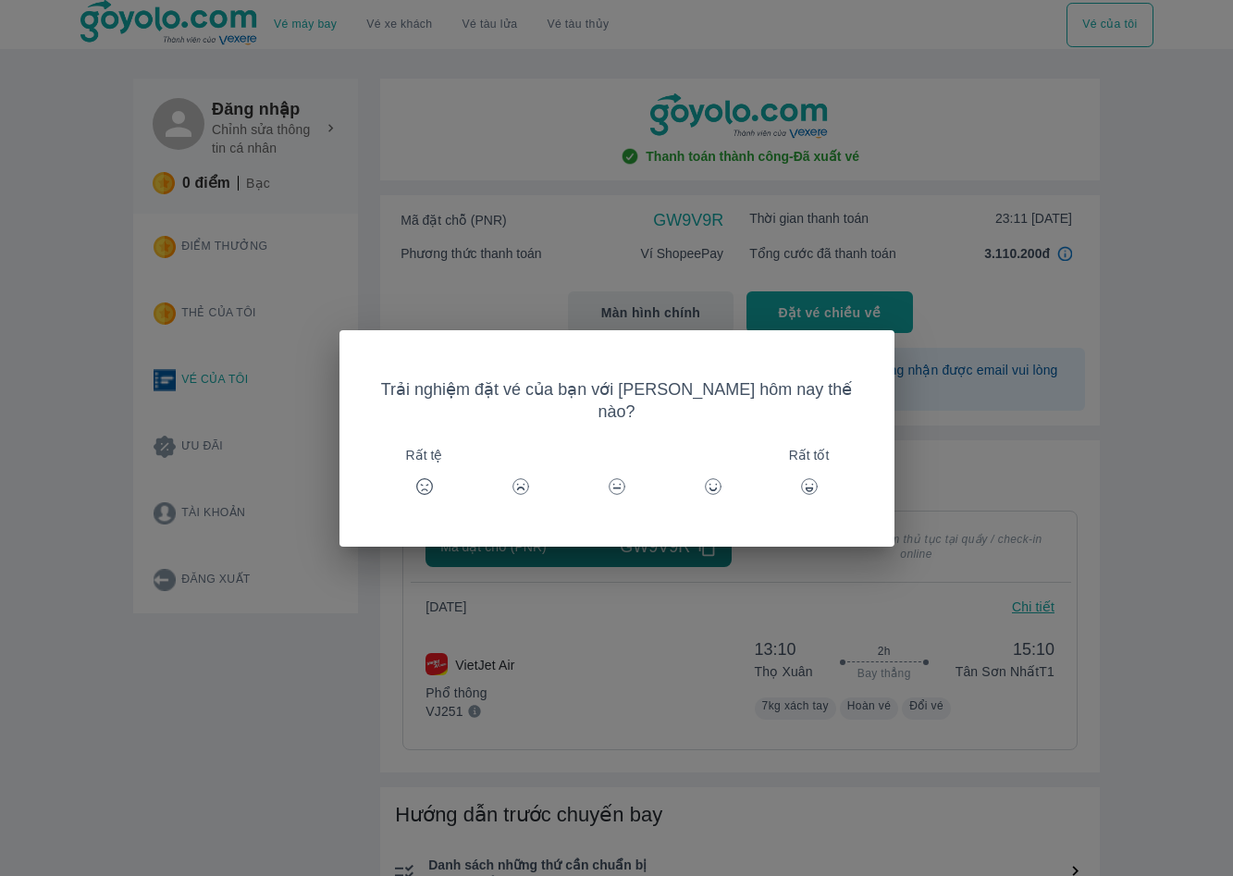
click at [1138, 449] on div "Trải nghiệm đặt vé của bạn với Goyolo hôm nay thế nào? Rất tệ Rất tốt" at bounding box center [616, 438] width 1233 height 876
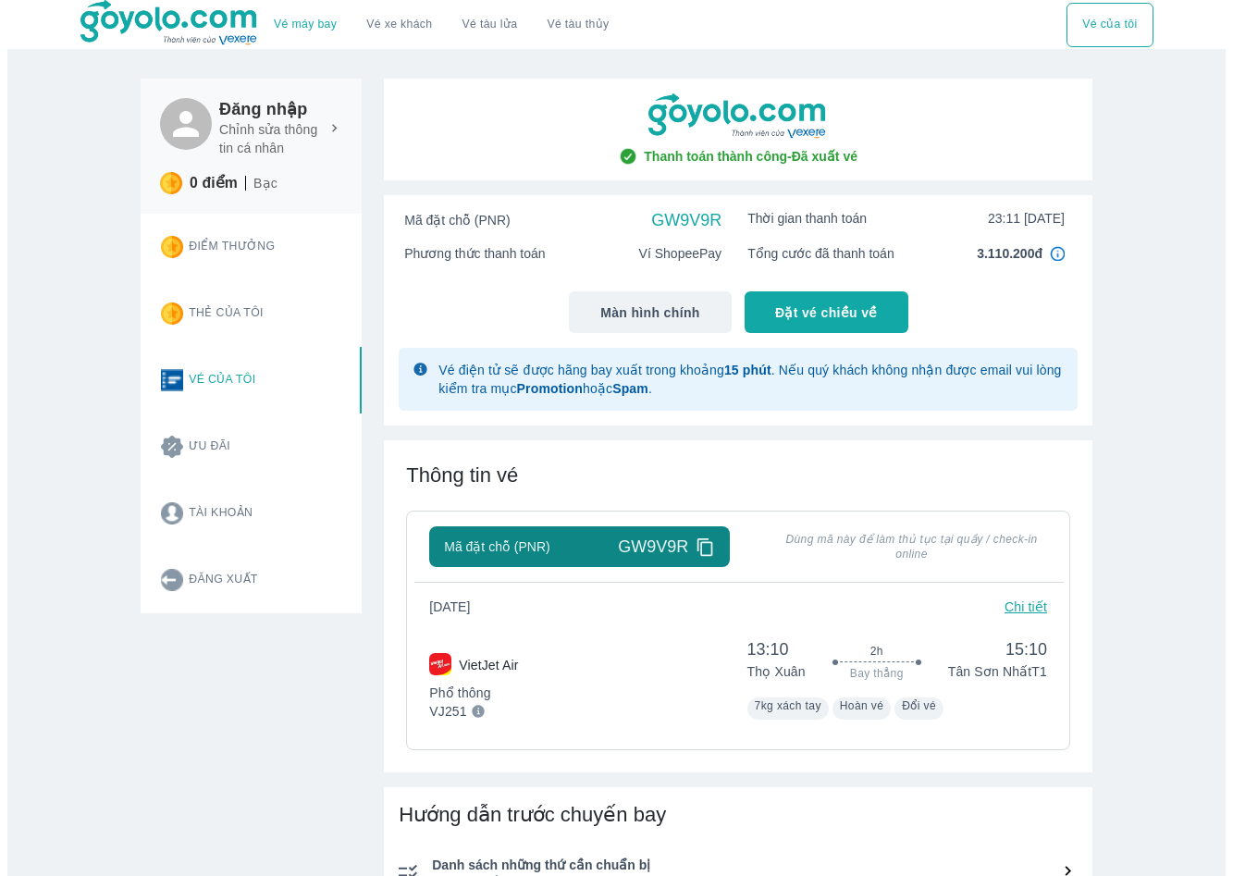
scroll to position [185, 0]
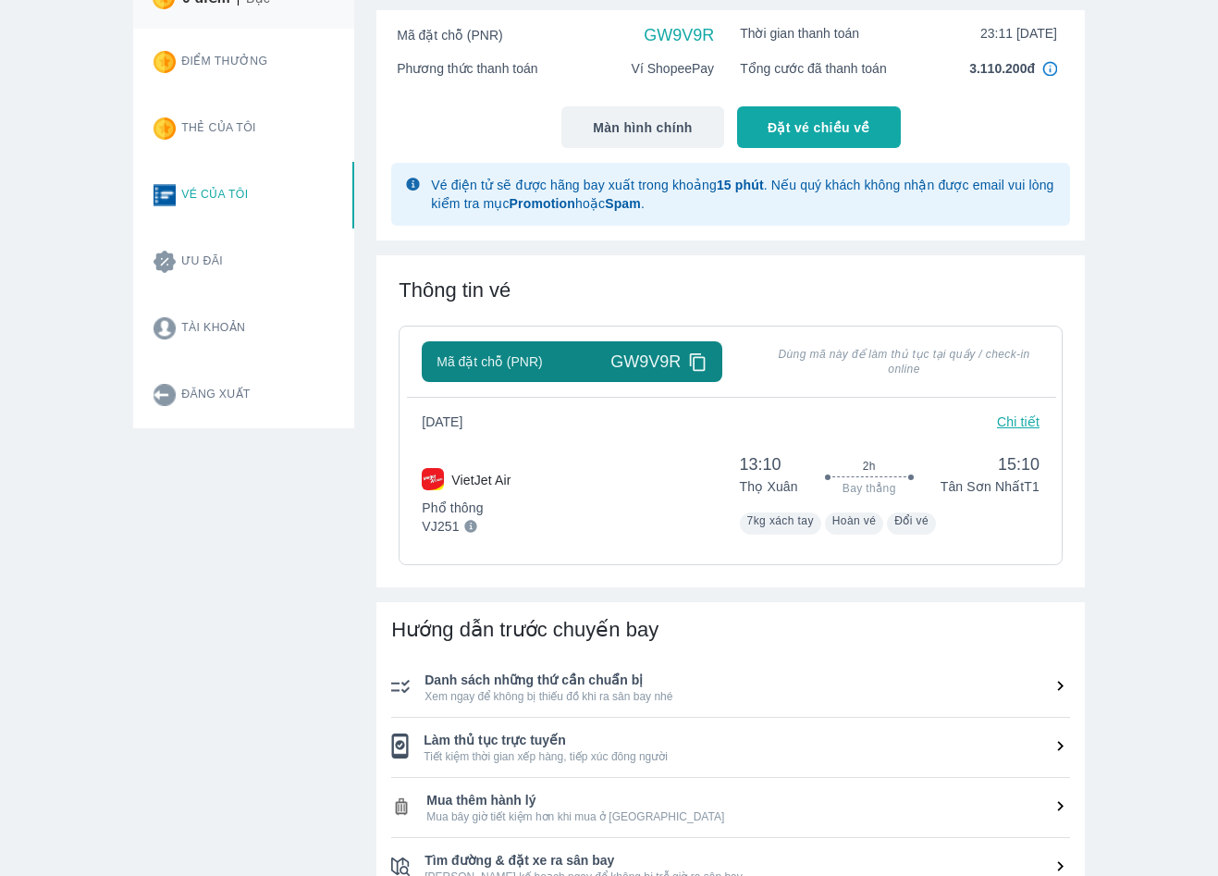
click at [1018, 426] on p "Chi tiết" at bounding box center [1018, 422] width 43 height 19
